Goal: Use online tool/utility: Use online tool/utility

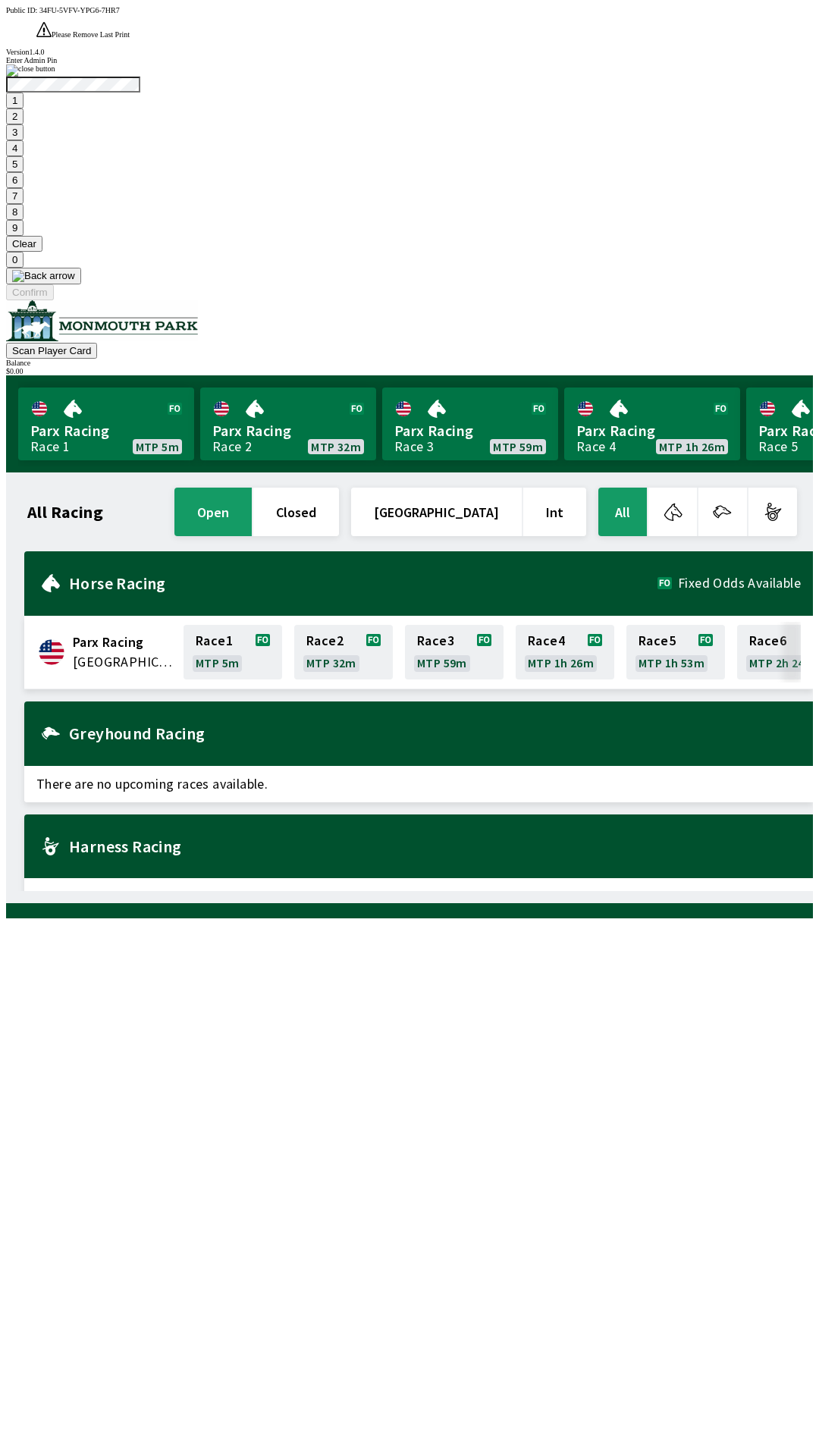
click at [24, 235] on button "9" at bounding box center [15, 228] width 18 height 16
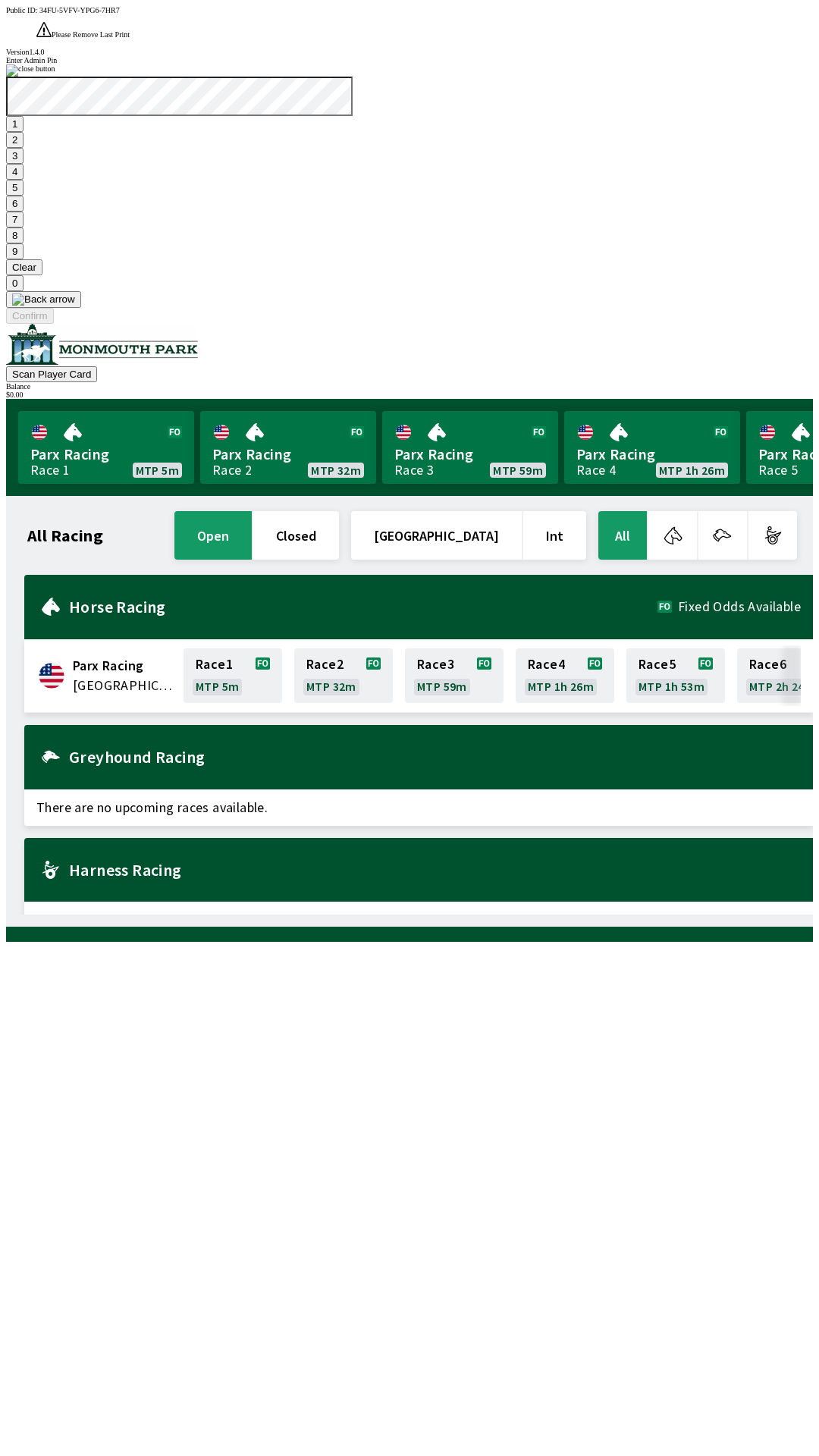
click at [24, 228] on button "7" at bounding box center [15, 220] width 18 height 16
click at [24, 164] on button "3" at bounding box center [15, 156] width 18 height 16
click at [54, 324] on button "Confirm" at bounding box center [30, 316] width 48 height 16
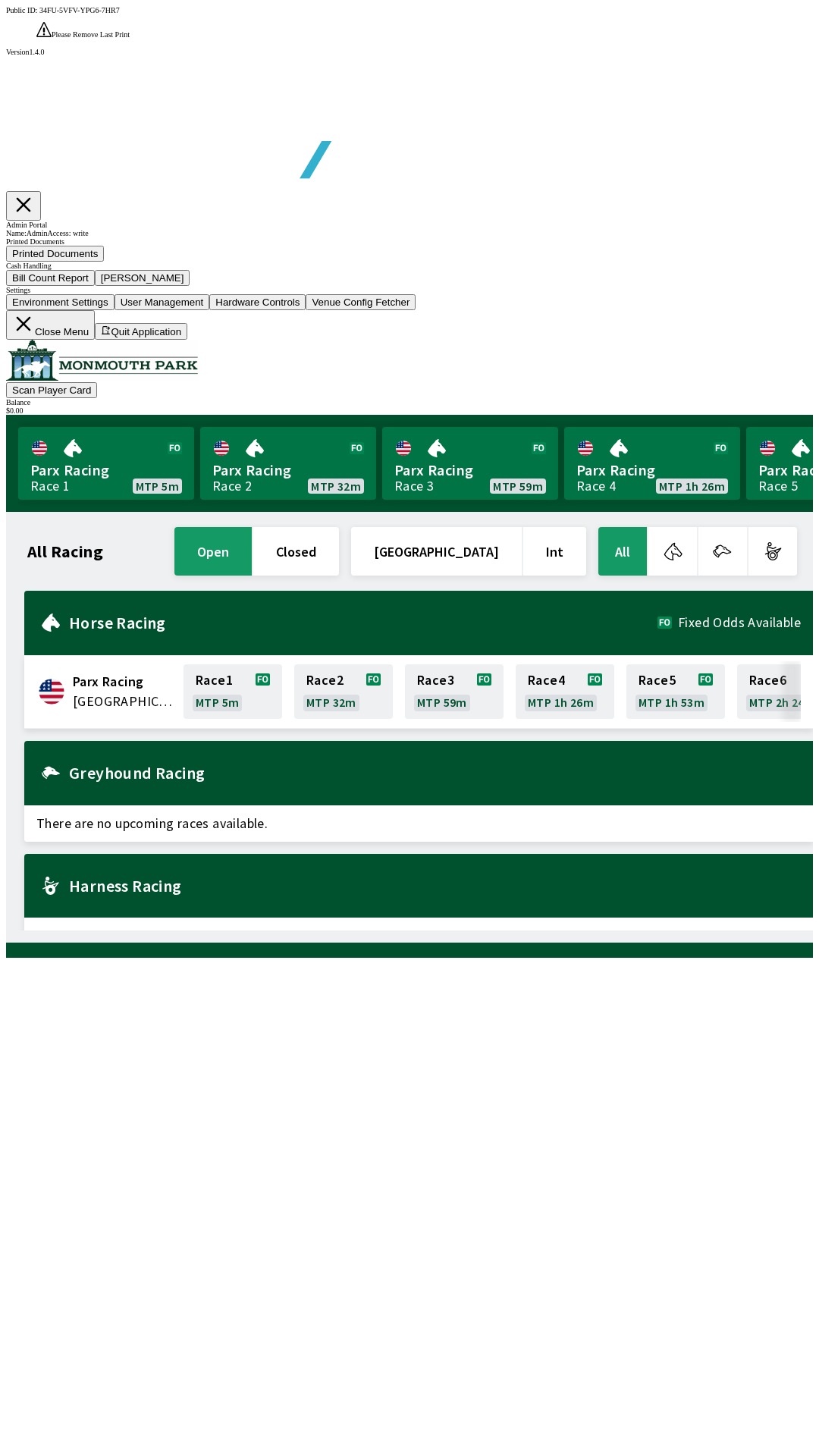
click at [95, 286] on button "Bill Count Report" at bounding box center [50, 278] width 89 height 16
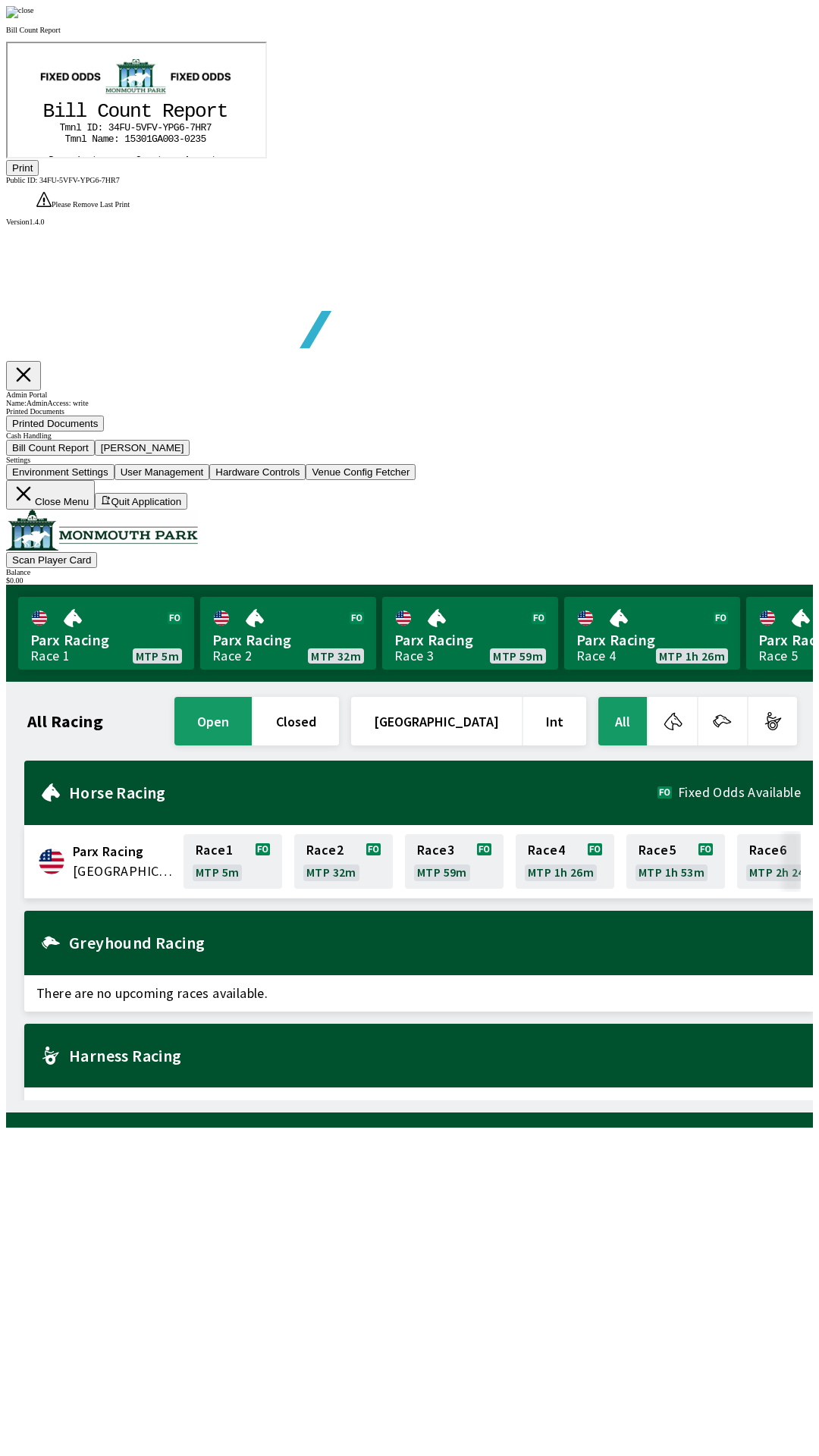
click at [78, 262] on tspan "e" at bounding box center [80, 258] width 6 height 11
click at [77, 236] on icon "@import url("[URL][DOMAIN_NAME]"); B i l l C o u n t R e p o r t T m n l I D : …" at bounding box center [134, 295] width 206 height 413
click at [79, 212] on tspan "$" at bounding box center [82, 213] width 6 height 11
click at [34, 19] on img at bounding box center [20, 12] width 28 height 12
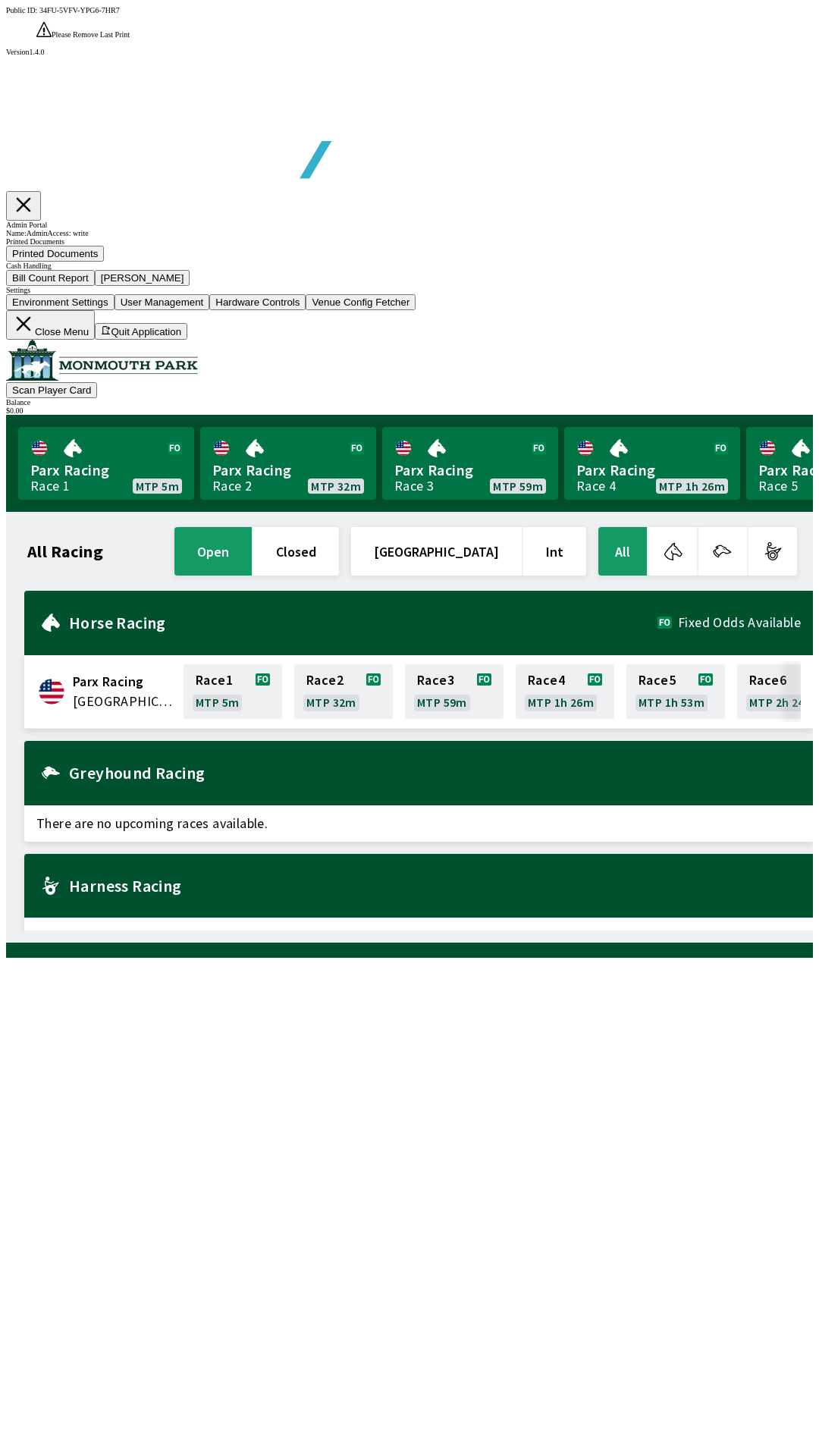
click at [95, 340] on button "Close Menu" at bounding box center [50, 325] width 89 height 30
